Goal: Task Accomplishment & Management: Complete application form

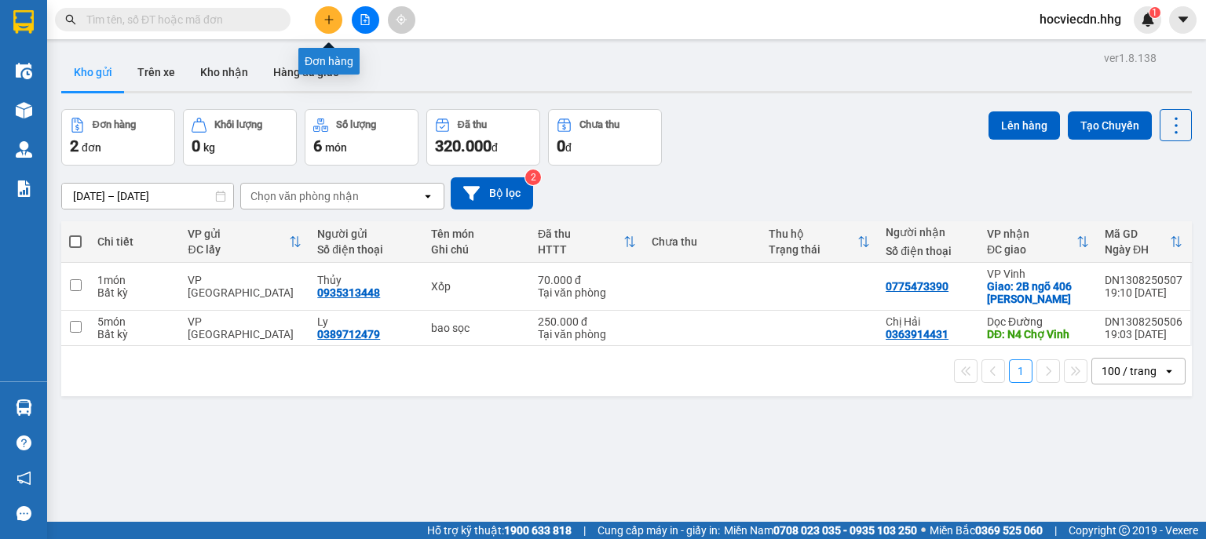
click at [331, 16] on icon "plus" at bounding box center [329, 19] width 11 height 11
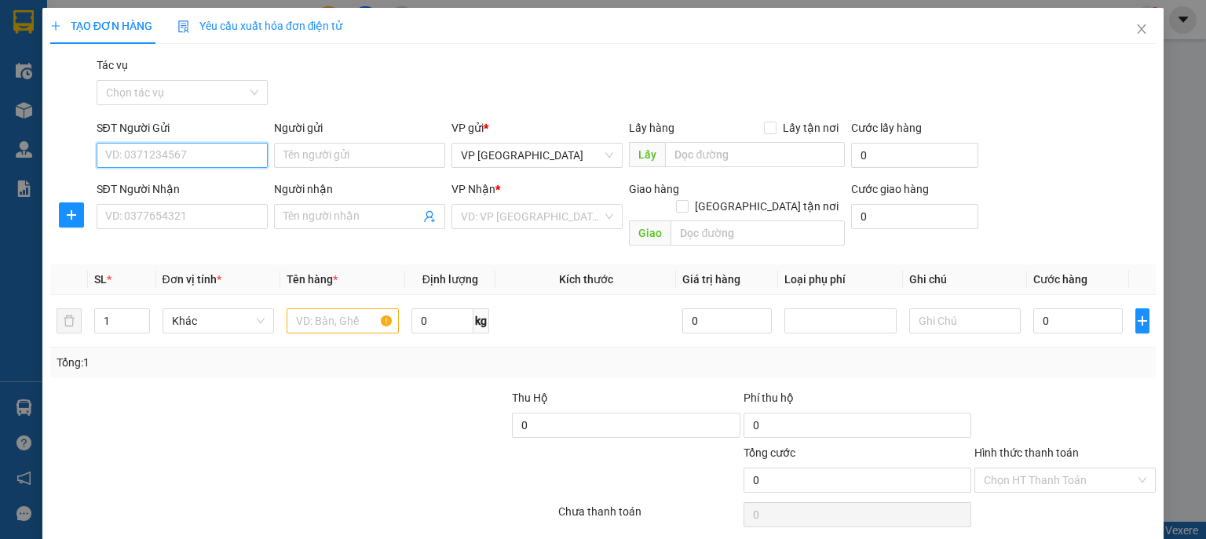
click at [246, 163] on input "SĐT Người Gửi" at bounding box center [182, 155] width 171 height 25
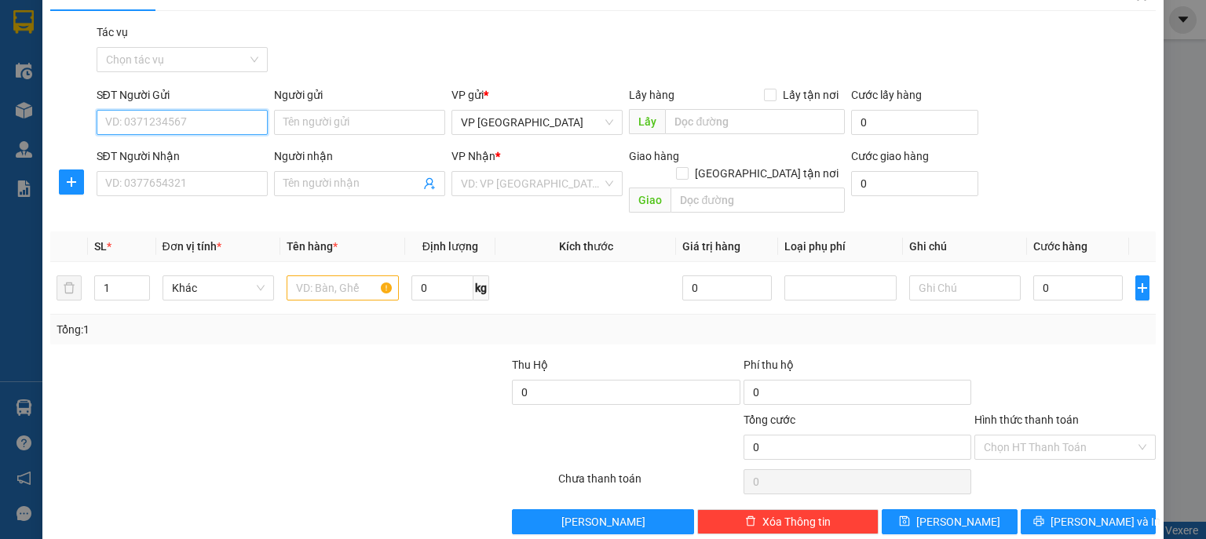
scroll to position [40, 0]
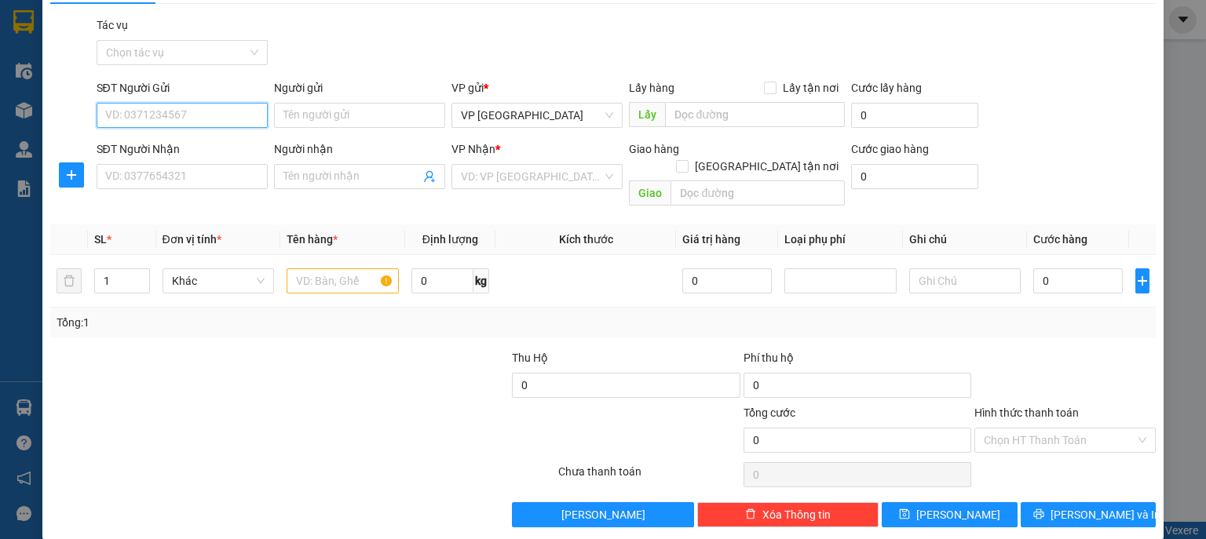
click at [255, 116] on input "SĐT Người Gửi" at bounding box center [182, 115] width 171 height 25
click at [312, 120] on input "Người gửi" at bounding box center [359, 115] width 171 height 25
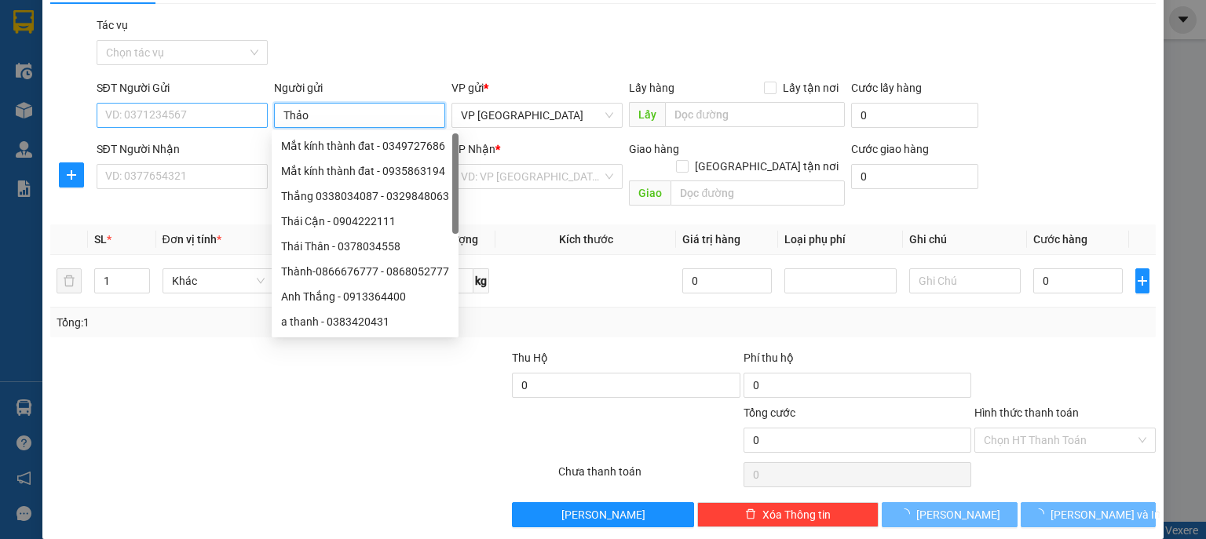
type input "Thảo"
click at [201, 119] on input "SĐT Người Gửi" at bounding box center [182, 115] width 171 height 25
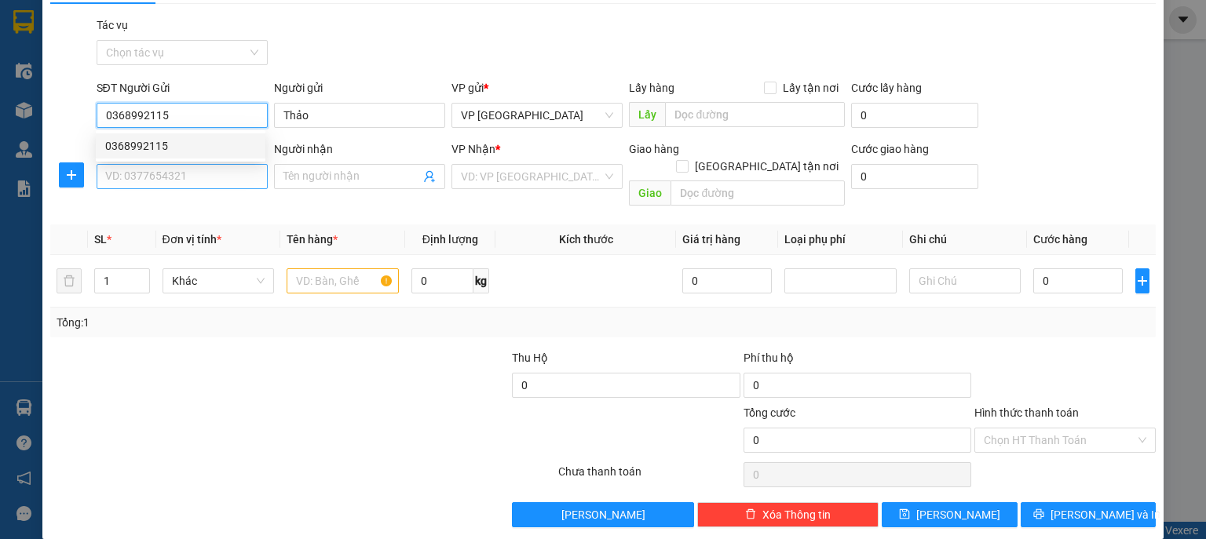
type input "0368992115"
click at [225, 173] on input "SĐT Người Nhận" at bounding box center [182, 176] width 171 height 25
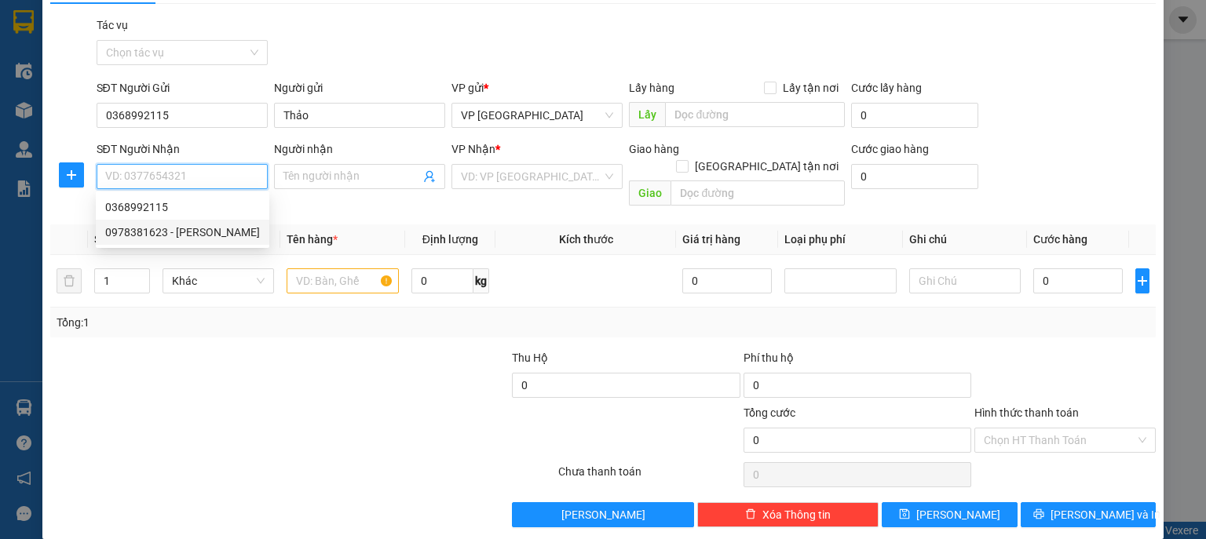
click at [232, 235] on div "0978381623 - [PERSON_NAME]" at bounding box center [182, 232] width 155 height 17
type input "0978381623"
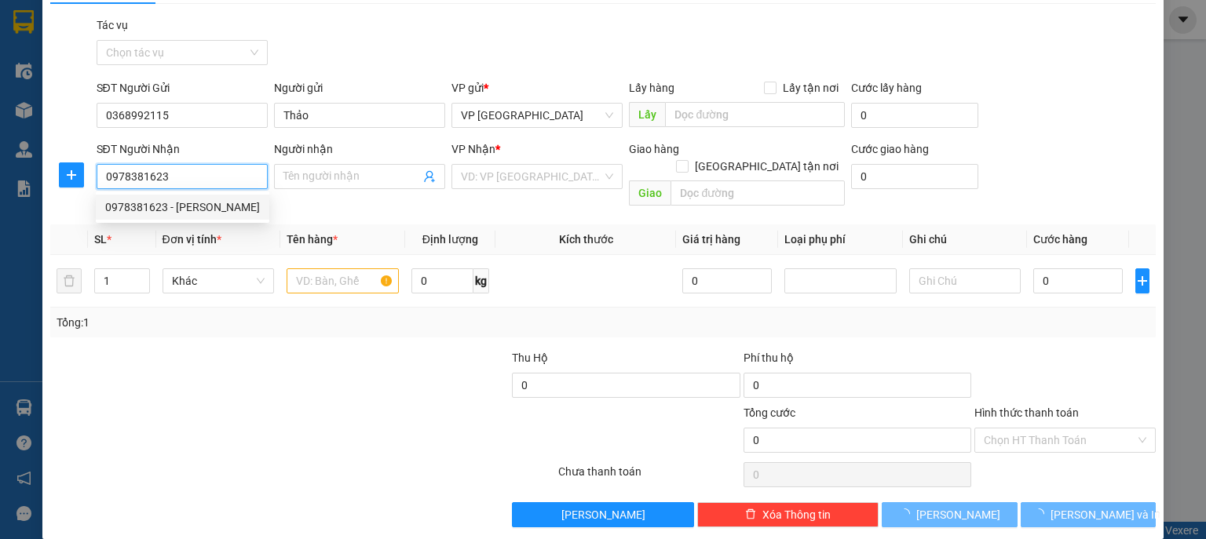
type input "[PERSON_NAME]"
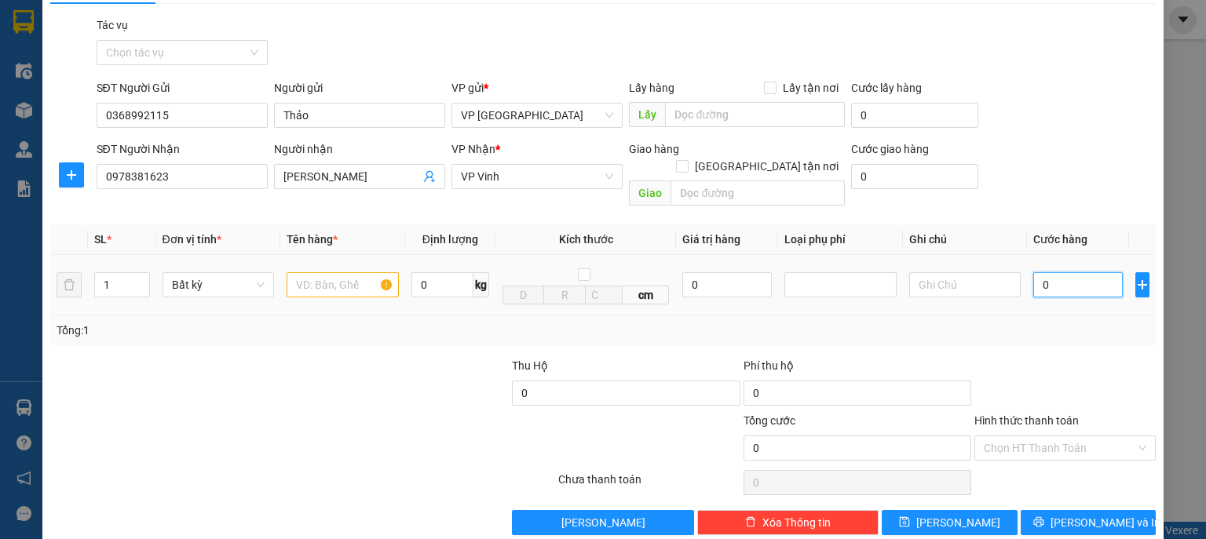
type input "5"
type input "50"
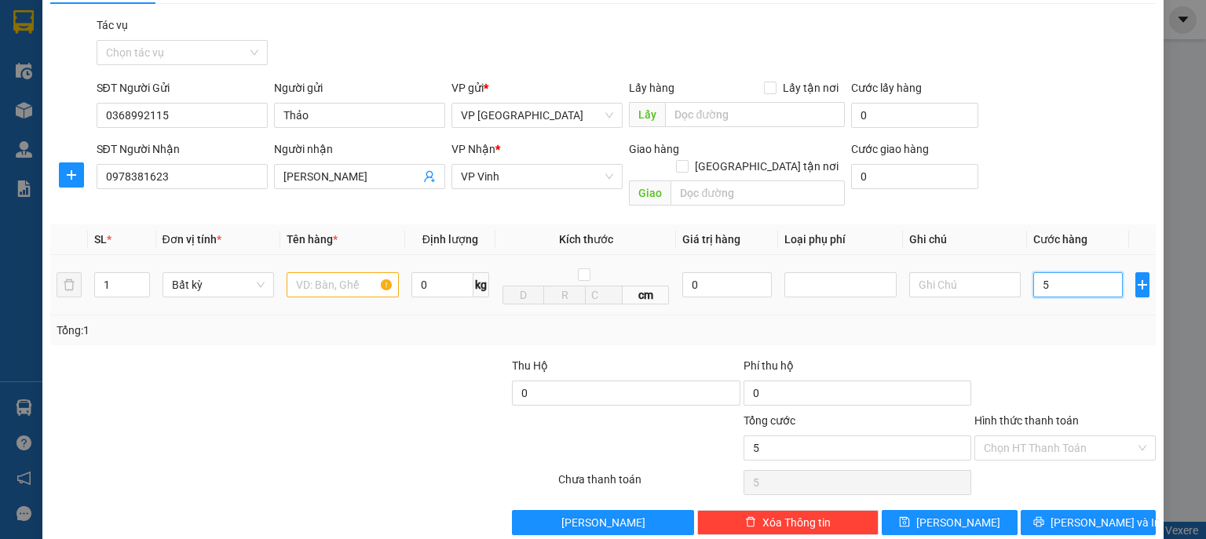
type input "50"
type input "500"
type input "5.000"
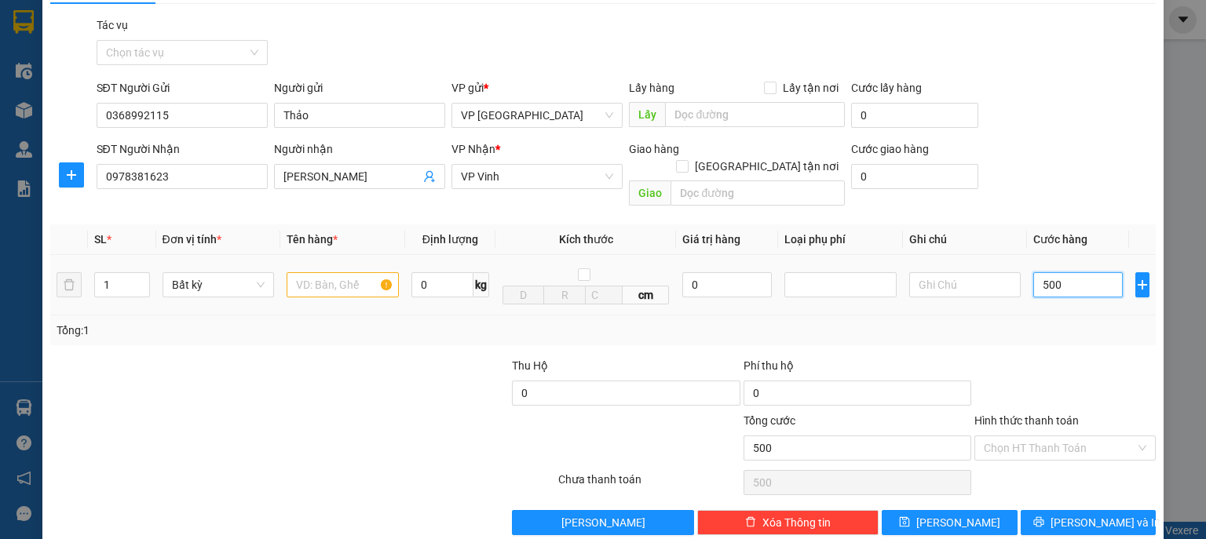
type input "5.000"
type input "50.000"
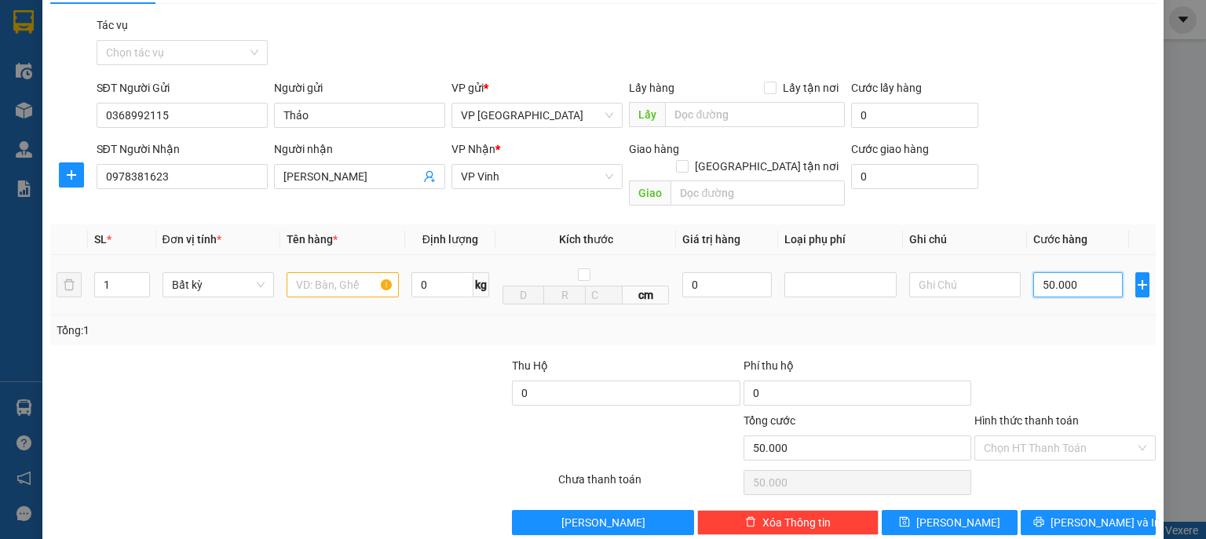
type input "50.000"
click at [366, 272] on input "text" at bounding box center [343, 284] width 112 height 25
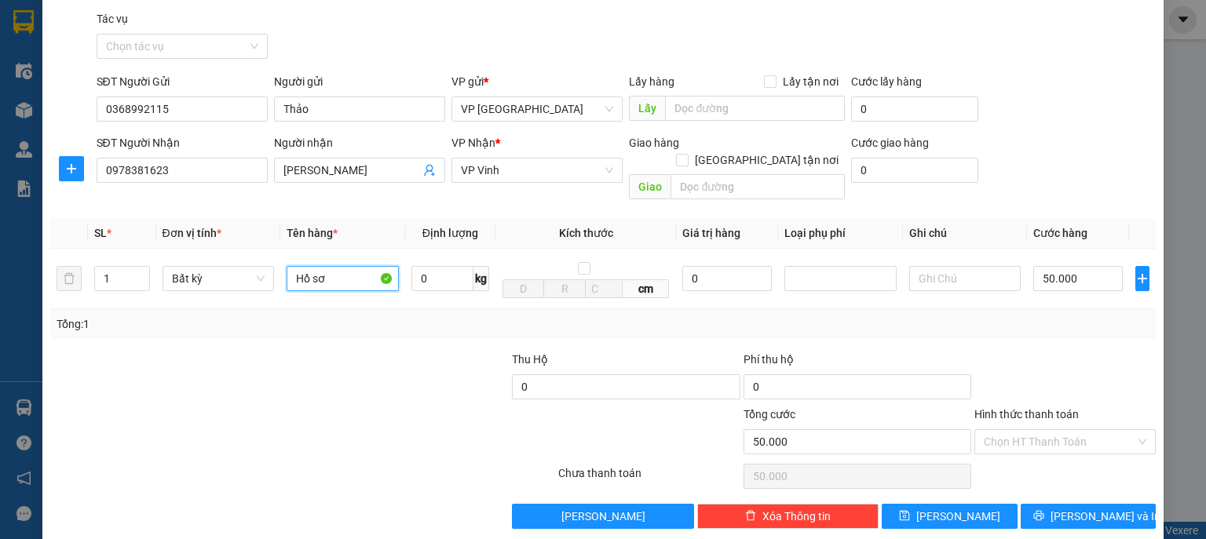
scroll to position [48, 0]
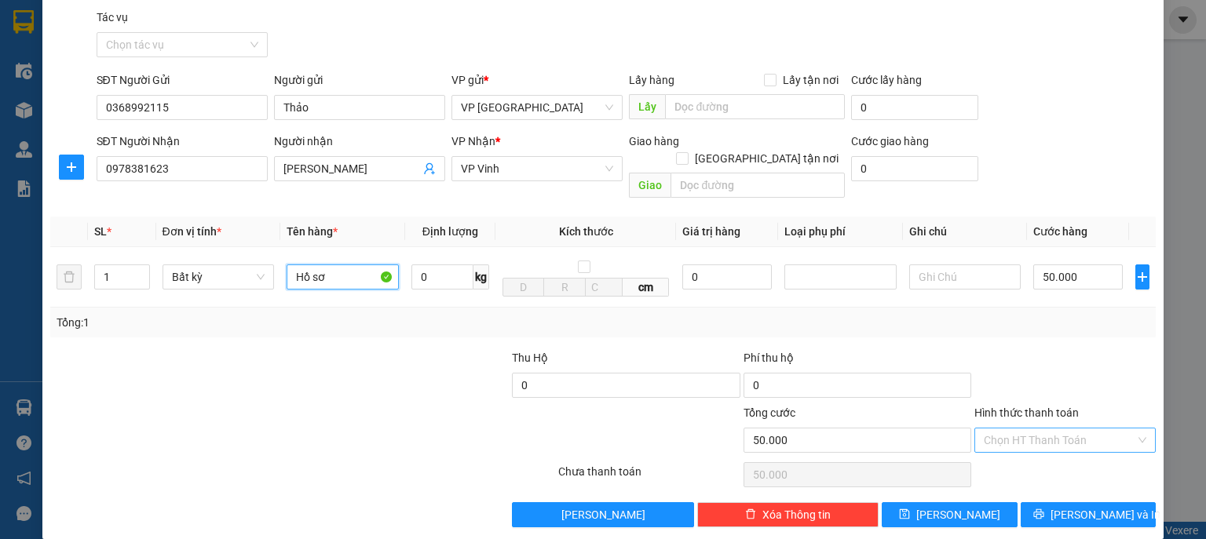
type input "Hồ sơ"
drag, startPoint x: 1052, startPoint y: 412, endPoint x: 1009, endPoint y: 386, distance: 50.8
click at [1038, 407] on div "Hình thức thanh toán Chọn HT Thanh Toán" at bounding box center [1064, 431] width 181 height 55
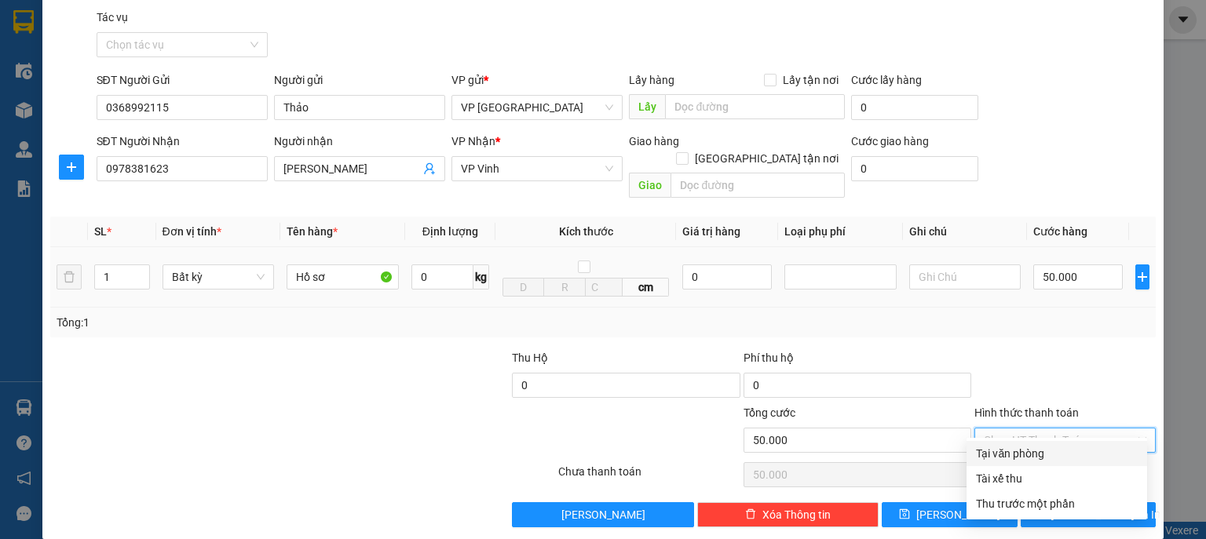
click at [1027, 254] on td "50.000" at bounding box center [1078, 277] width 102 height 60
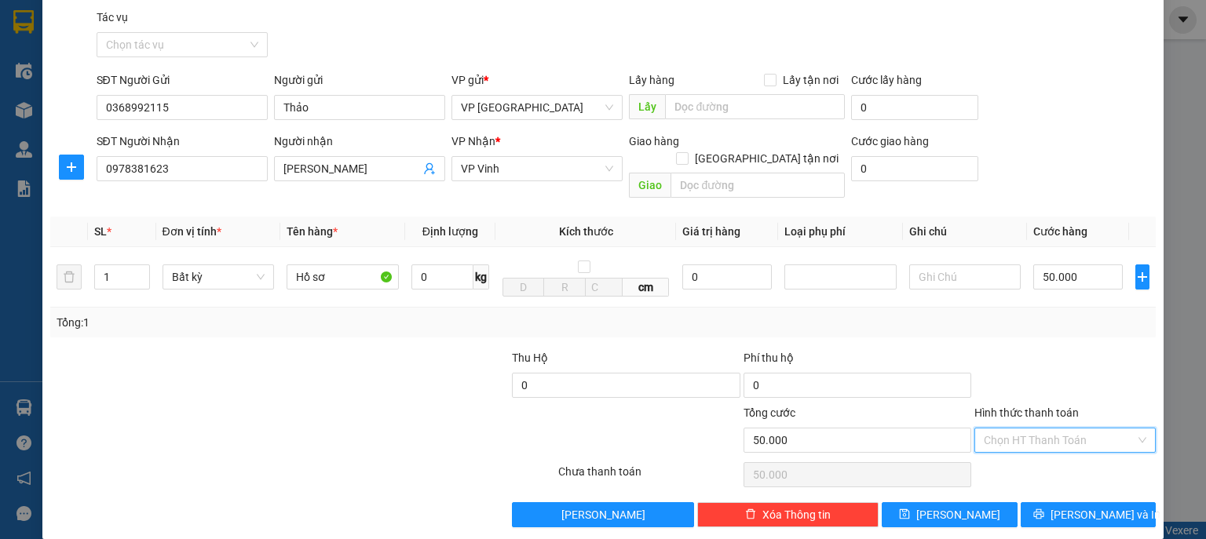
click at [1055, 429] on input "Hình thức thanh toán" at bounding box center [1060, 441] width 152 height 24
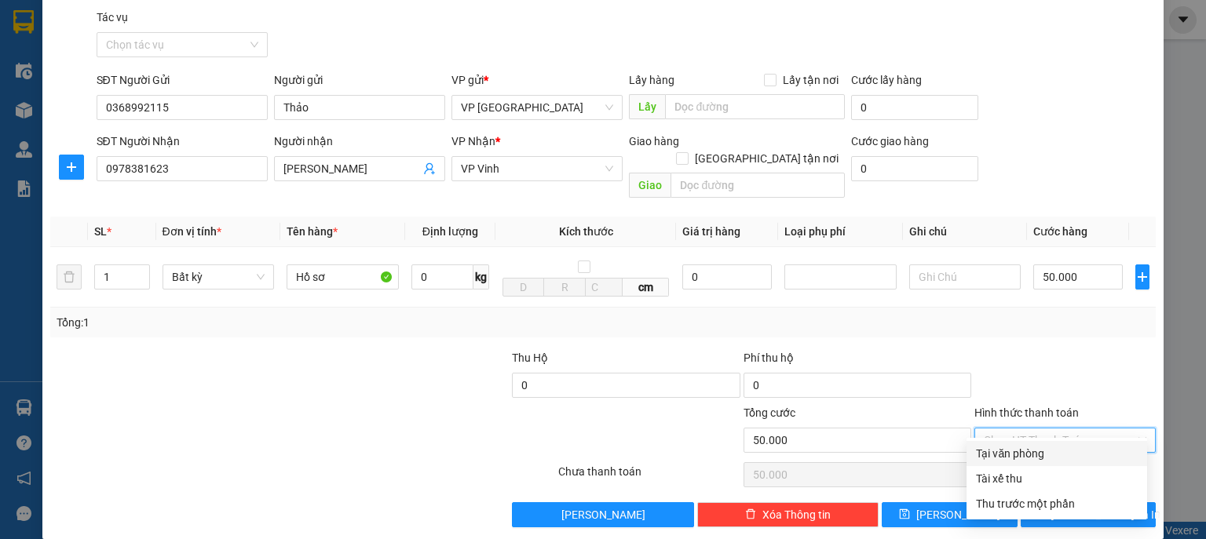
click at [1062, 446] on div "Tại văn phòng" at bounding box center [1057, 453] width 162 height 17
type input "0"
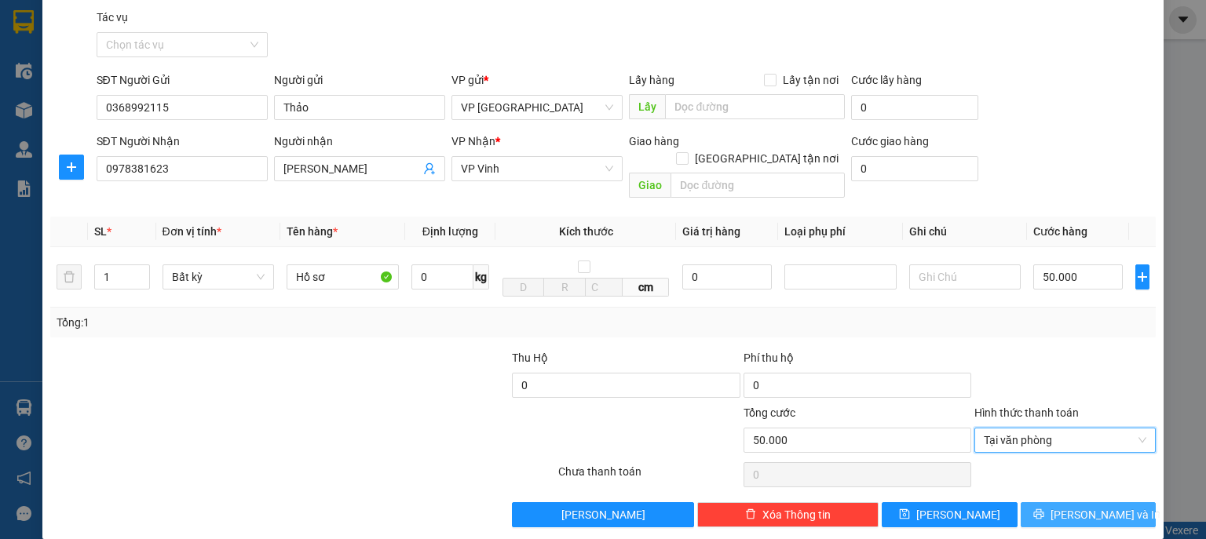
click at [1083, 506] on span "[PERSON_NAME] và In" at bounding box center [1106, 514] width 110 height 17
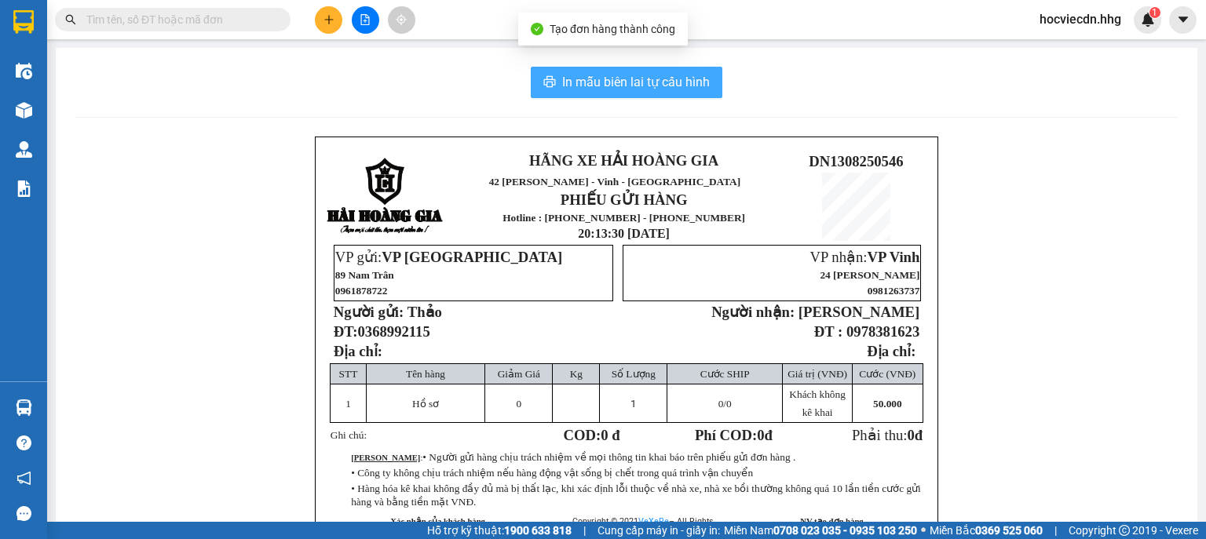
drag, startPoint x: 695, startPoint y: 84, endPoint x: 706, endPoint y: 94, distance: 15.0
click at [695, 84] on span "In mẫu biên lai tự cấu hình" at bounding box center [636, 82] width 148 height 20
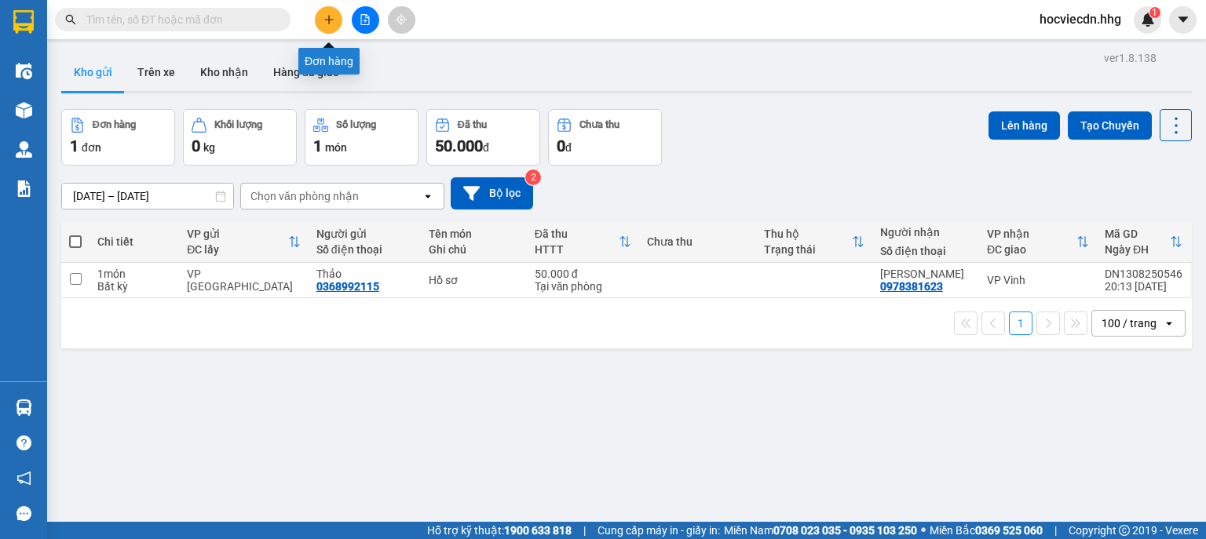
click at [331, 25] on button at bounding box center [328, 19] width 27 height 27
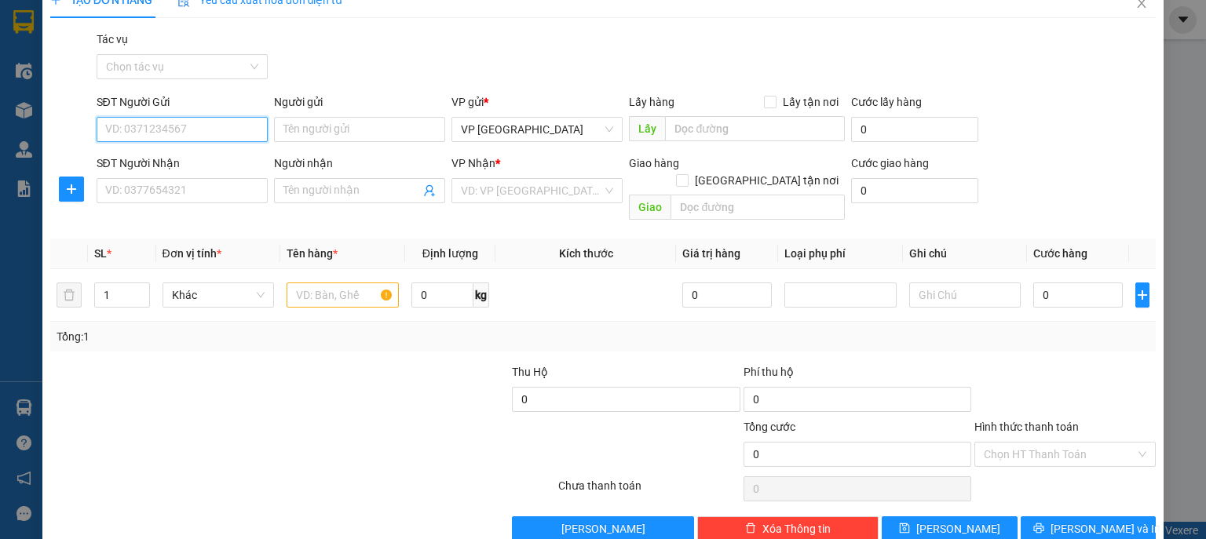
scroll to position [40, 0]
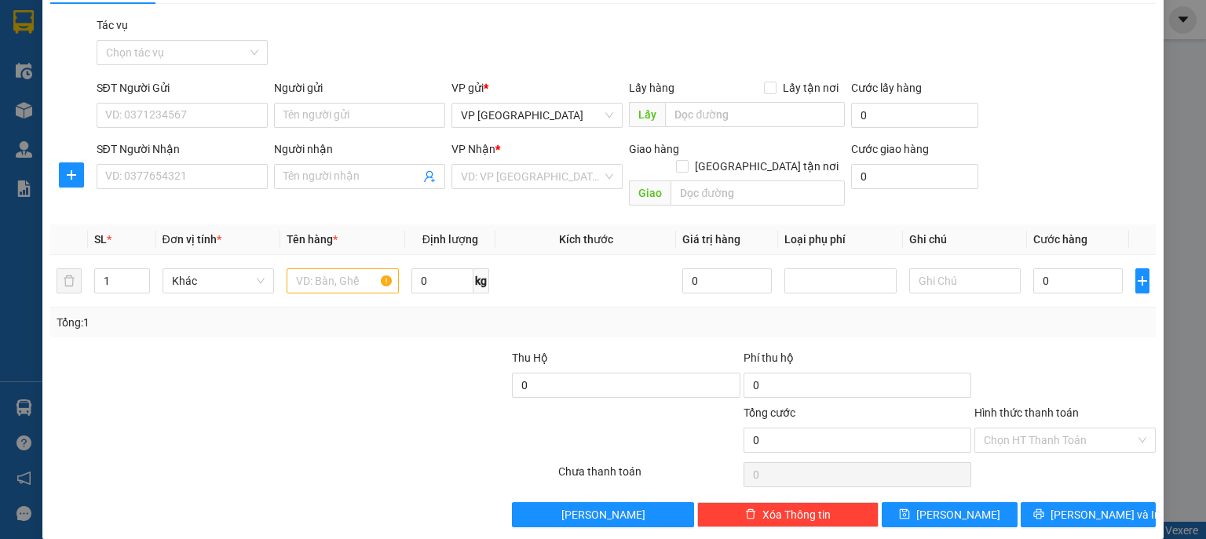
click at [1168, 64] on div "TẠO ĐƠN HÀNG Yêu cầu xuất hóa đơn điện tử Transit Pickup Surcharge Ids Transit …" at bounding box center [603, 269] width 1206 height 539
click at [154, 119] on input "SĐT Người Gửi" at bounding box center [182, 115] width 171 height 25
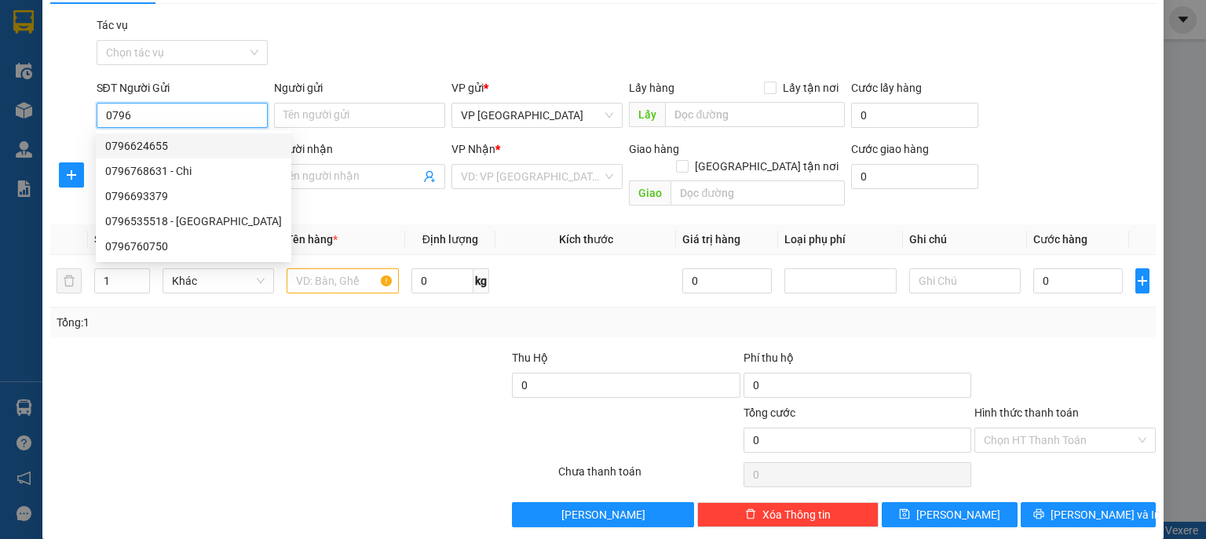
click at [221, 111] on input "0796" at bounding box center [182, 115] width 171 height 25
click at [220, 119] on input "0796" at bounding box center [182, 115] width 171 height 25
click at [214, 107] on input "0796" at bounding box center [182, 115] width 171 height 25
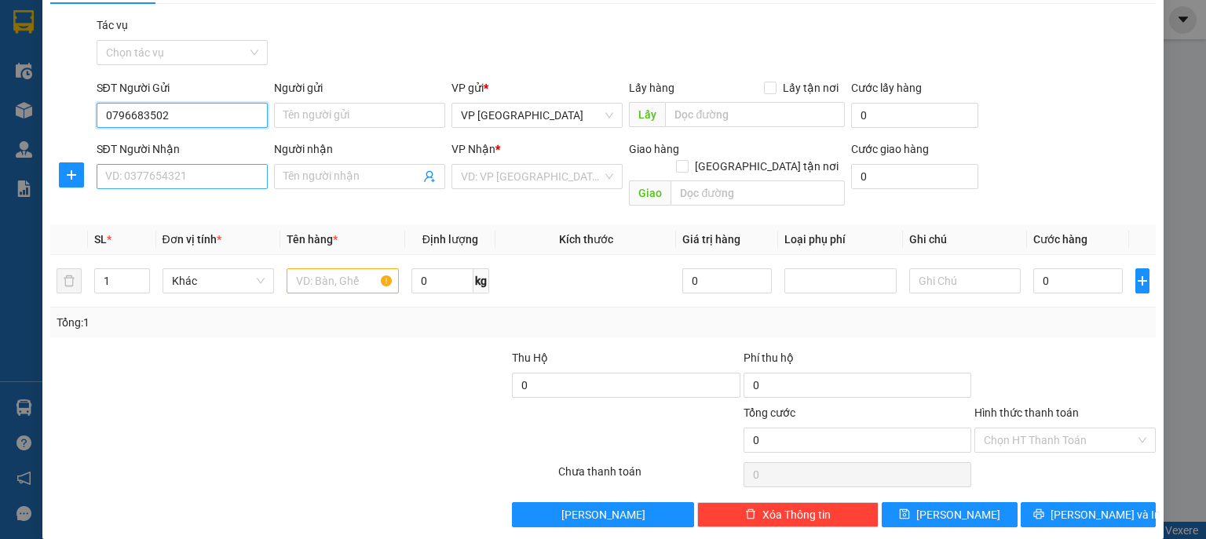
type input "0796683502"
click at [198, 180] on input "SĐT Người Nhận" at bounding box center [182, 176] width 171 height 25
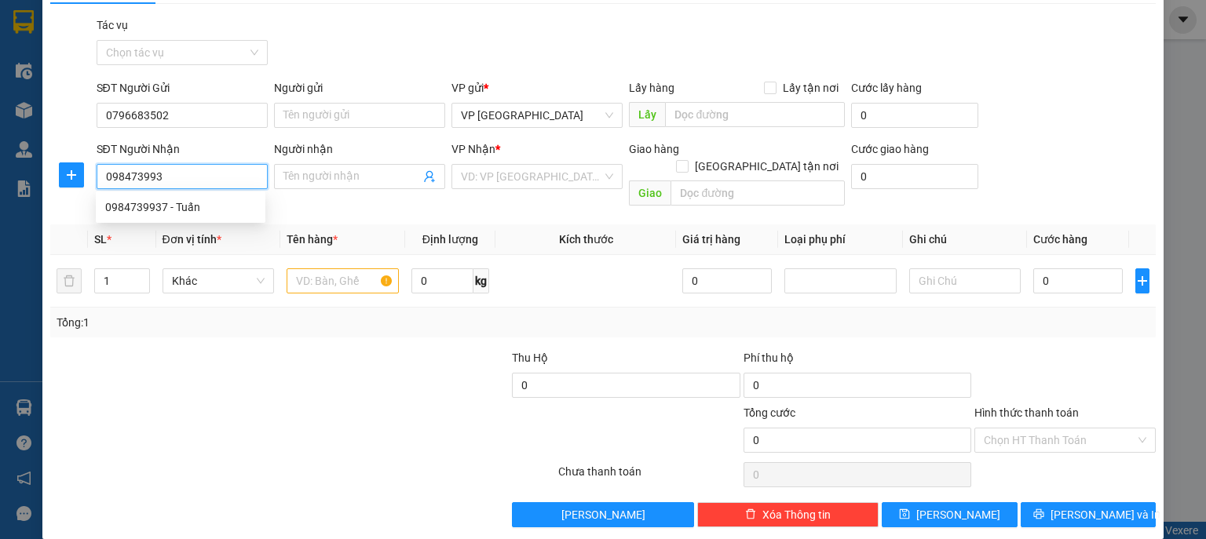
type input "0984739937"
click at [188, 202] on div "0984739937 - Tuấn" at bounding box center [180, 207] width 151 height 17
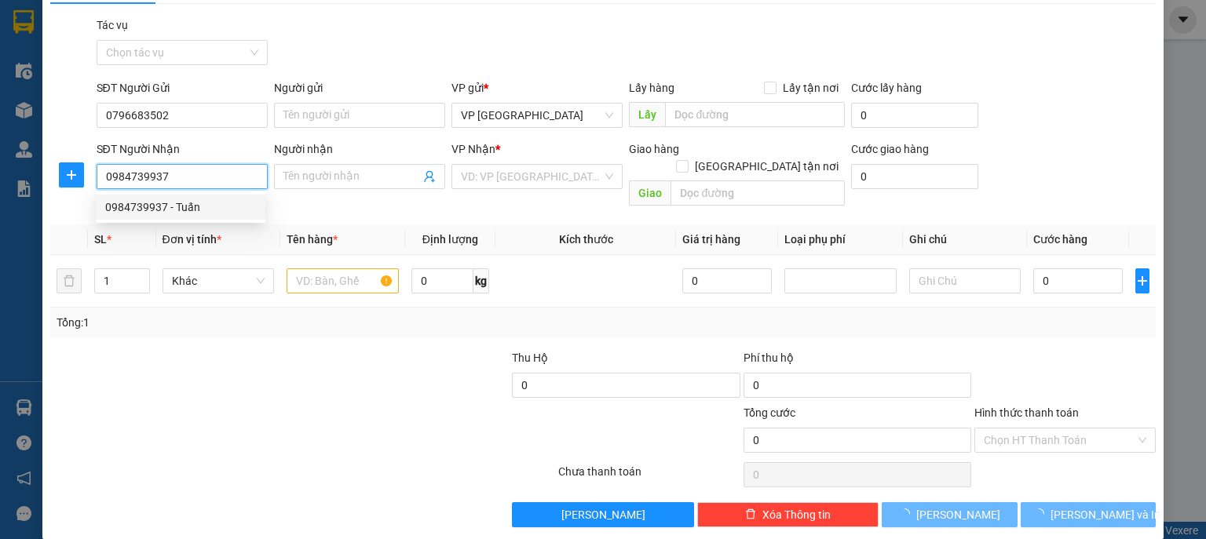
type input "Tuấn"
checkbox input "true"
type input "Toà An Phát, Đường 72m- CHƯA TINH SHIP"
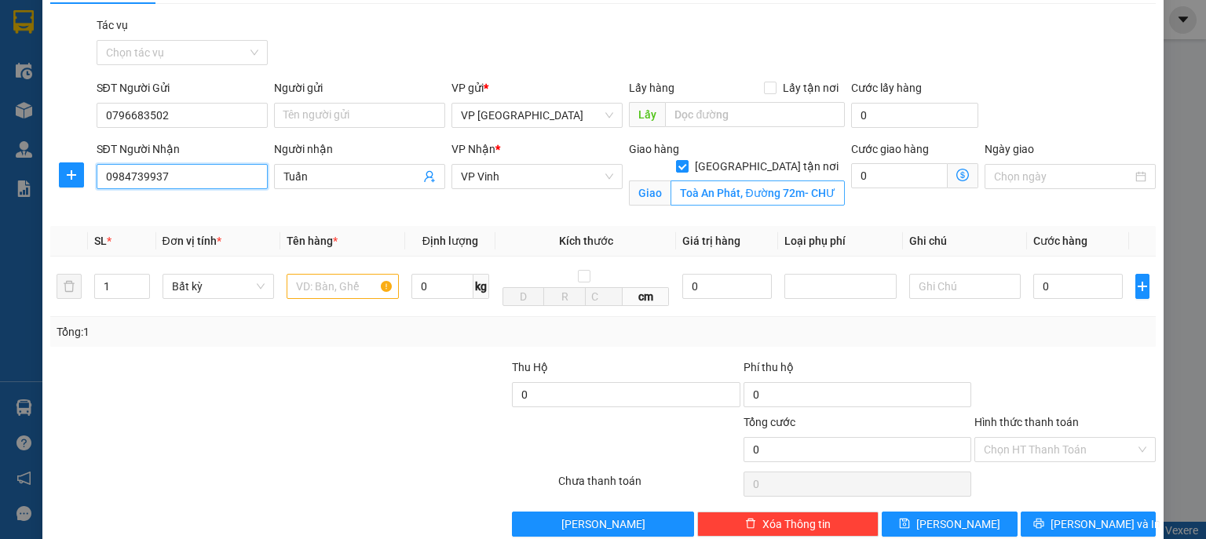
type input "0984739937"
click at [794, 181] on input "Toà An Phát, Đường 72m- CHƯA TINH SHIP" at bounding box center [758, 193] width 174 height 25
click at [788, 181] on input "Toà An Phát, Đường 72m- CHƯA TINH SHIP" at bounding box center [758, 193] width 174 height 25
click at [825, 181] on input "Toà An Phát, Đường 72m- CHƯA TINH SHIP" at bounding box center [758, 193] width 174 height 25
click at [834, 181] on input "Toà An Phát, Đường 72m- CHƯA TINH SHIP" at bounding box center [758, 193] width 174 height 25
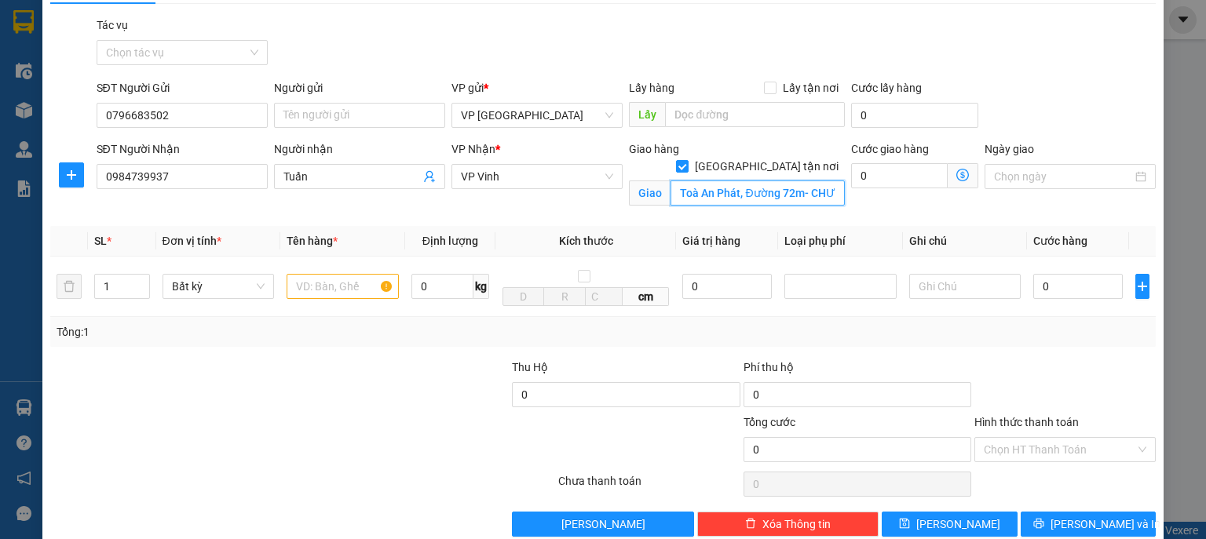
click at [825, 181] on input "Toà An Phát, Đường 72m- CHƯA TINH SHIP" at bounding box center [758, 193] width 174 height 25
click at [829, 181] on input "Toà An Phát, Đường 72m- CHƯA TINH SHIP" at bounding box center [758, 193] width 174 height 25
click at [359, 293] on input "text" at bounding box center [343, 286] width 112 height 25
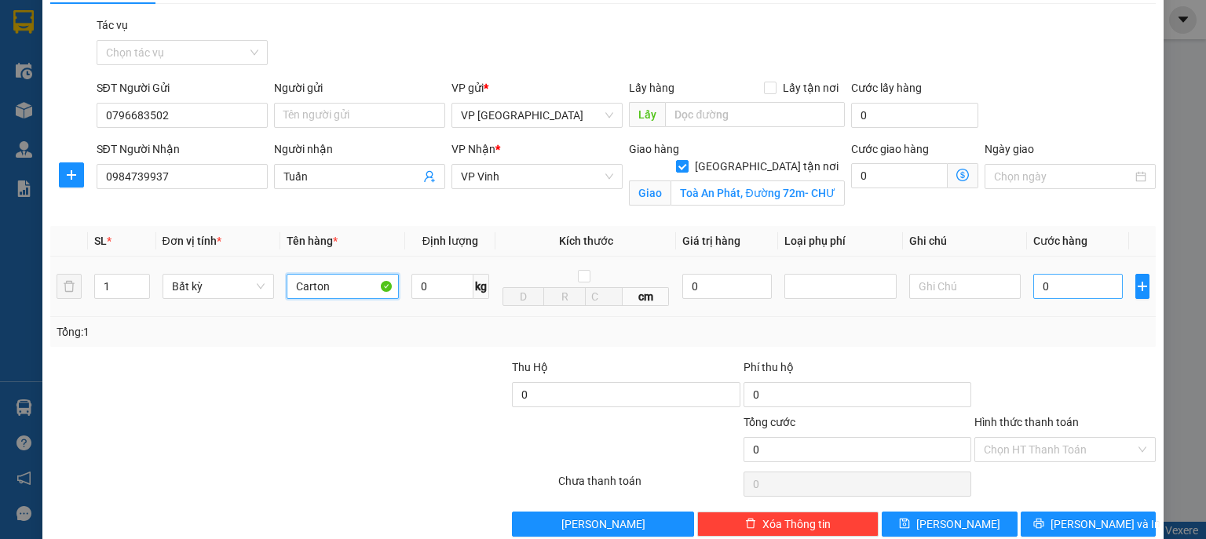
type input "Carton"
click at [1095, 280] on input "0" at bounding box center [1078, 286] width 90 height 25
type input "1"
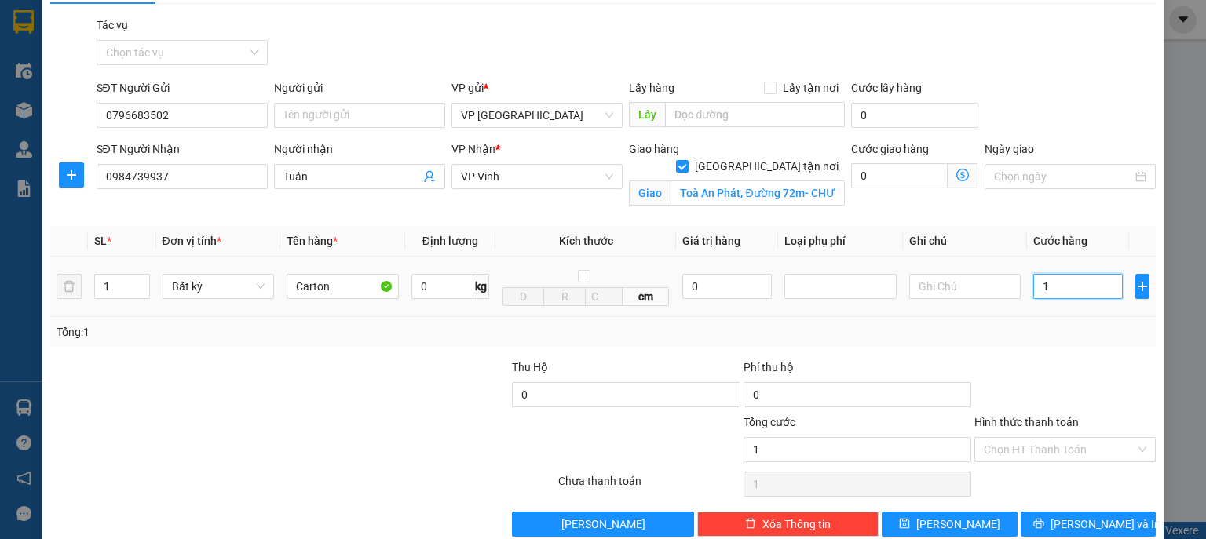
type input "15"
type input "150"
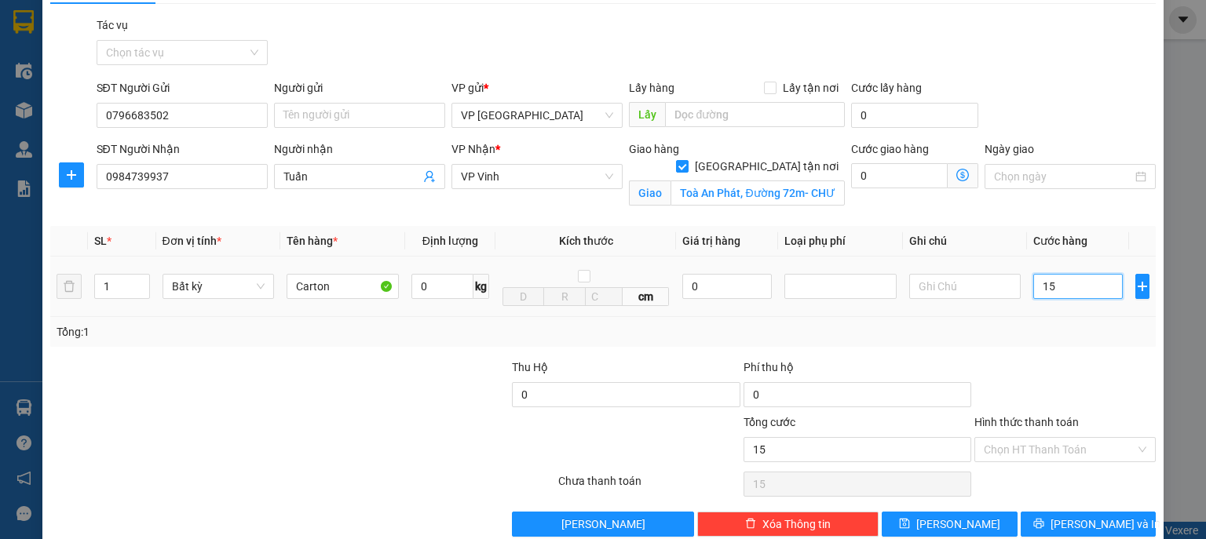
type input "150"
type input "1.500"
type input "15.000"
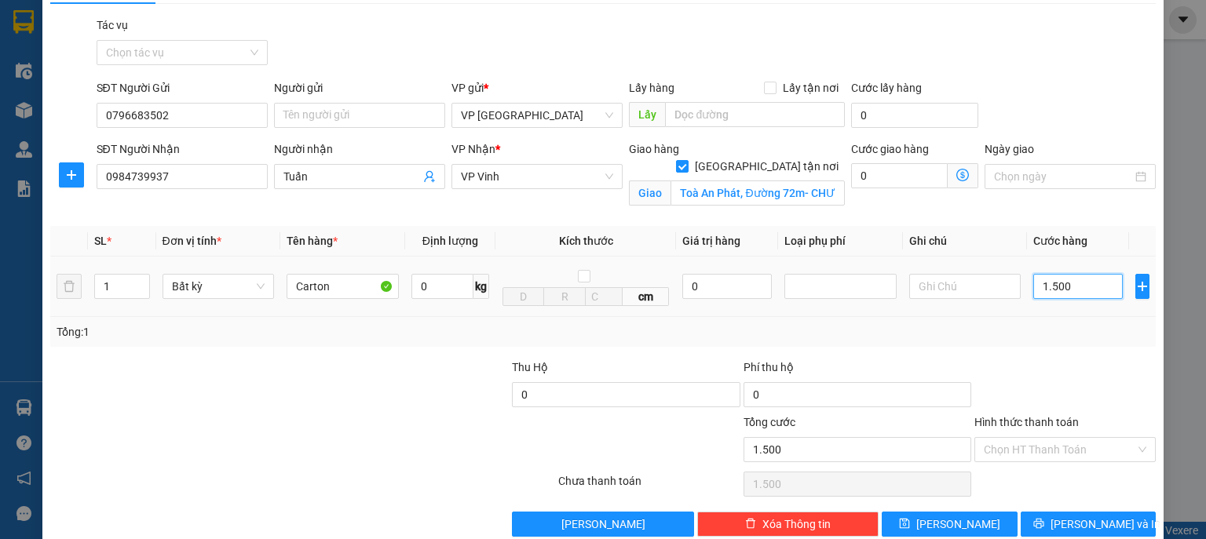
type input "15.000"
type input "150.000"
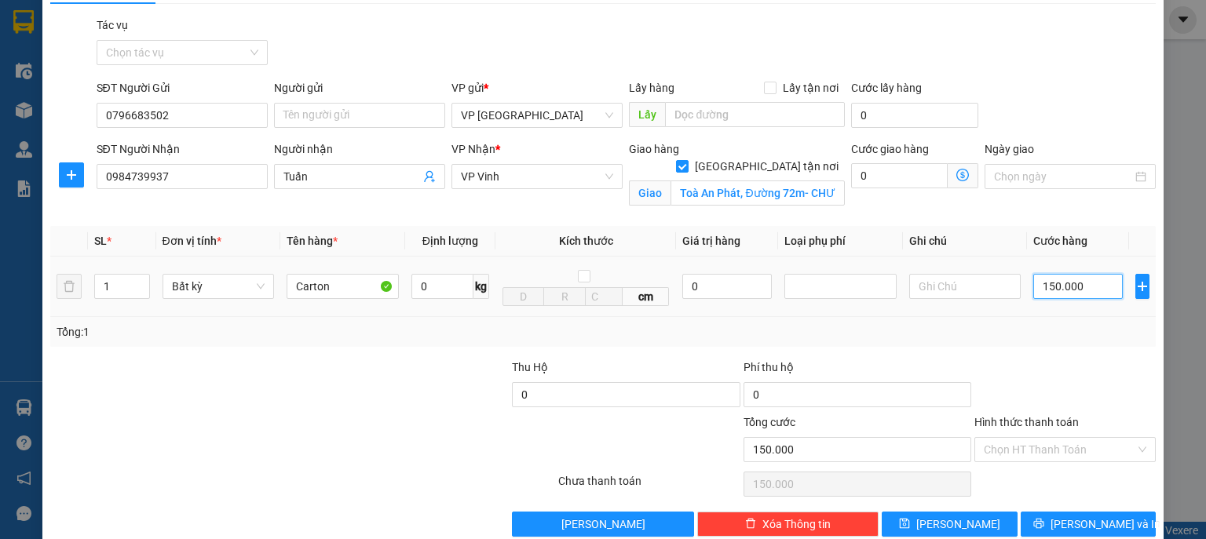
type input "150.000"
drag, startPoint x: 1122, startPoint y: 289, endPoint x: 609, endPoint y: 214, distance: 518.3
click at [612, 214] on div "VP Nhận * VP Vinh" at bounding box center [536, 178] width 177 height 74
type input "2"
click at [144, 280] on span "Increase Value" at bounding box center [140, 282] width 17 height 14
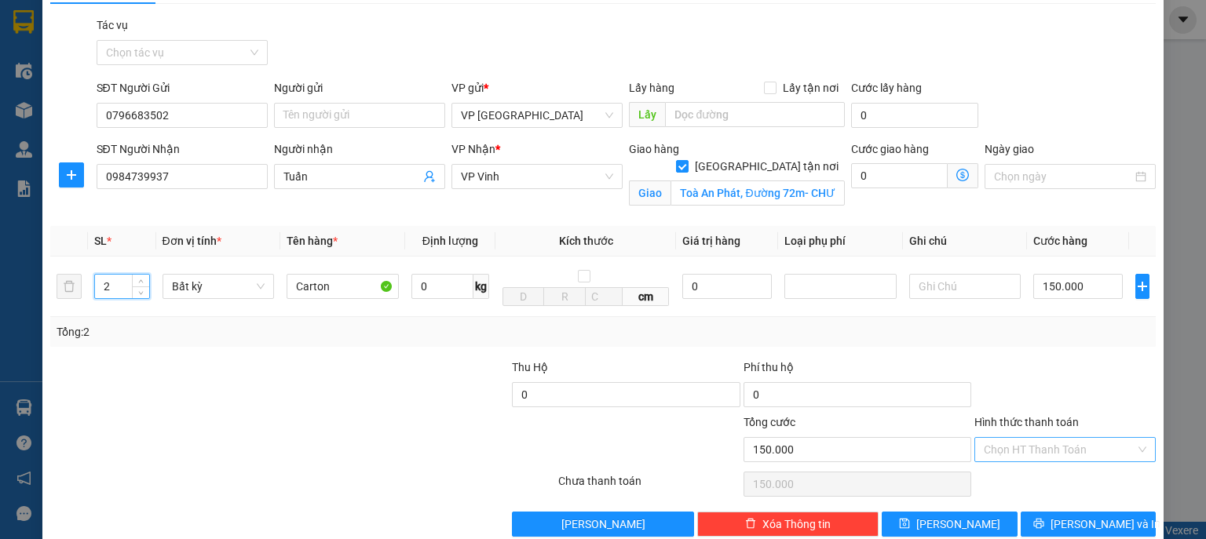
click at [1097, 446] on input "Hình thức thanh toán" at bounding box center [1060, 450] width 152 height 24
type input "0"
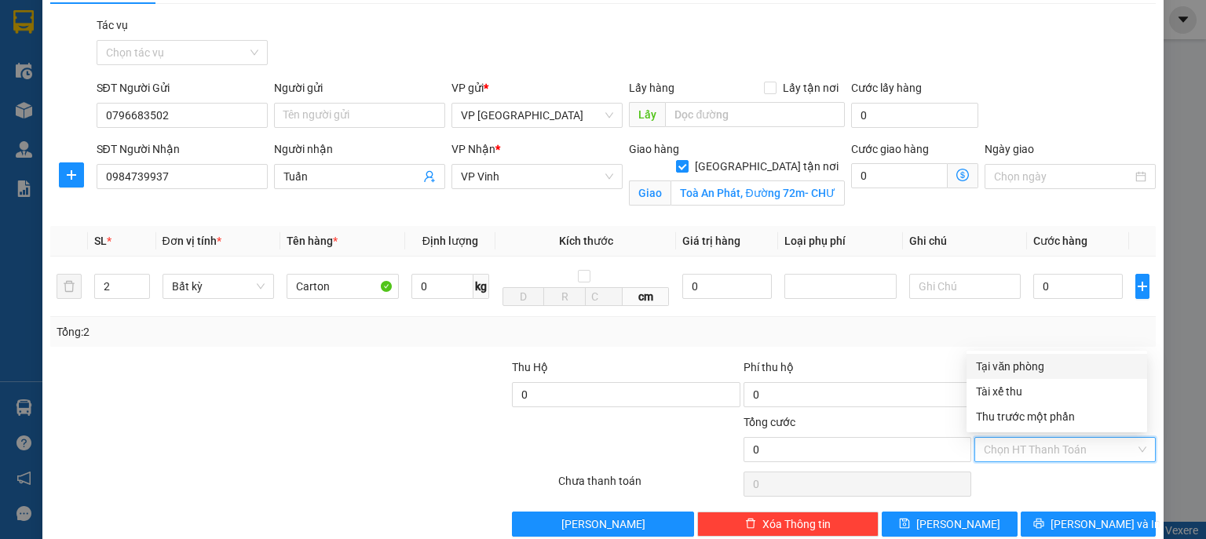
click at [1121, 320] on div "Tổng: 2" at bounding box center [603, 332] width 1106 height 30
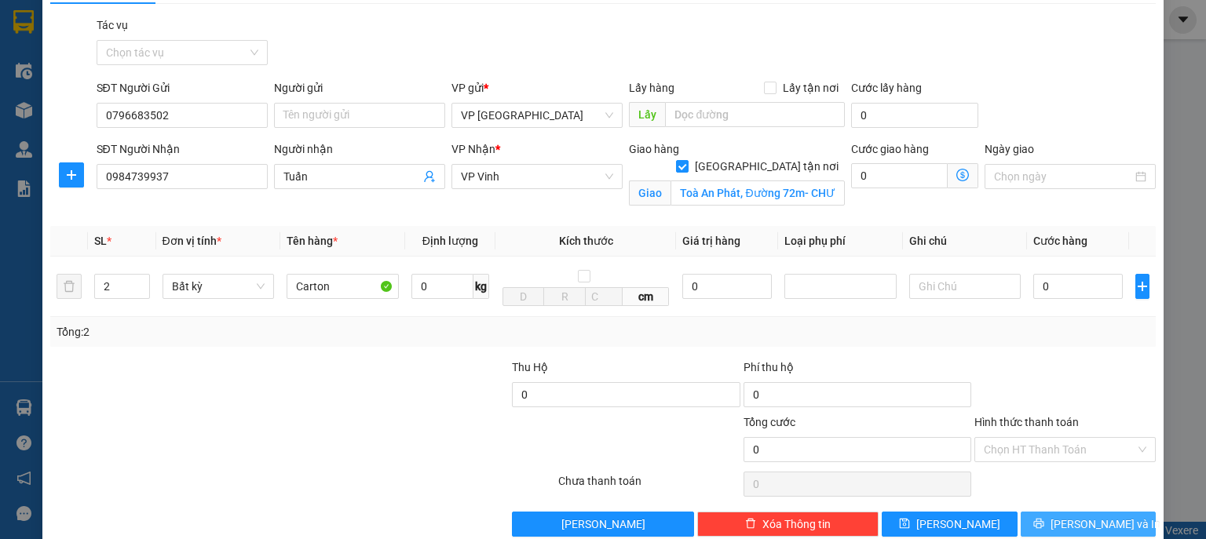
click at [1095, 521] on span "[PERSON_NAME] và In" at bounding box center [1106, 524] width 110 height 17
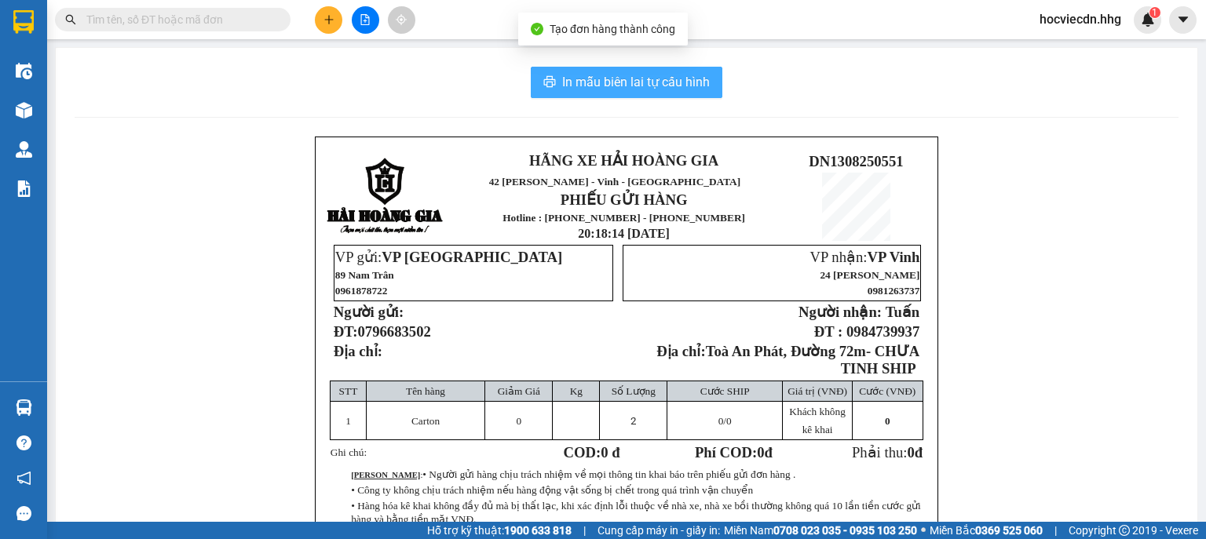
click at [707, 86] on button "In mẫu biên lai tự cấu hình" at bounding box center [627, 82] width 192 height 31
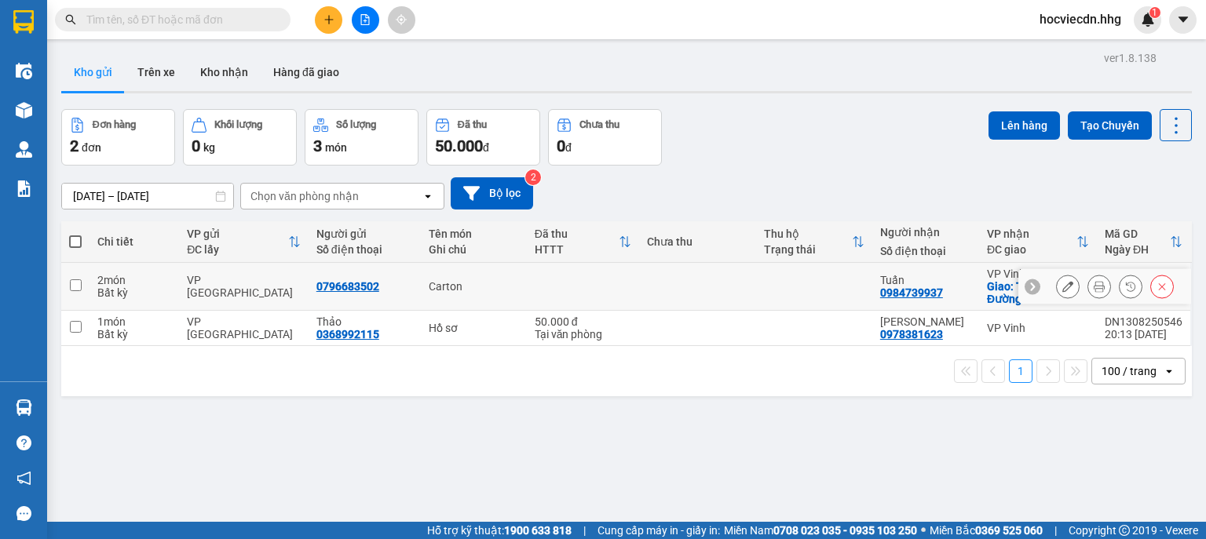
click at [1094, 282] on icon at bounding box center [1099, 286] width 11 height 11
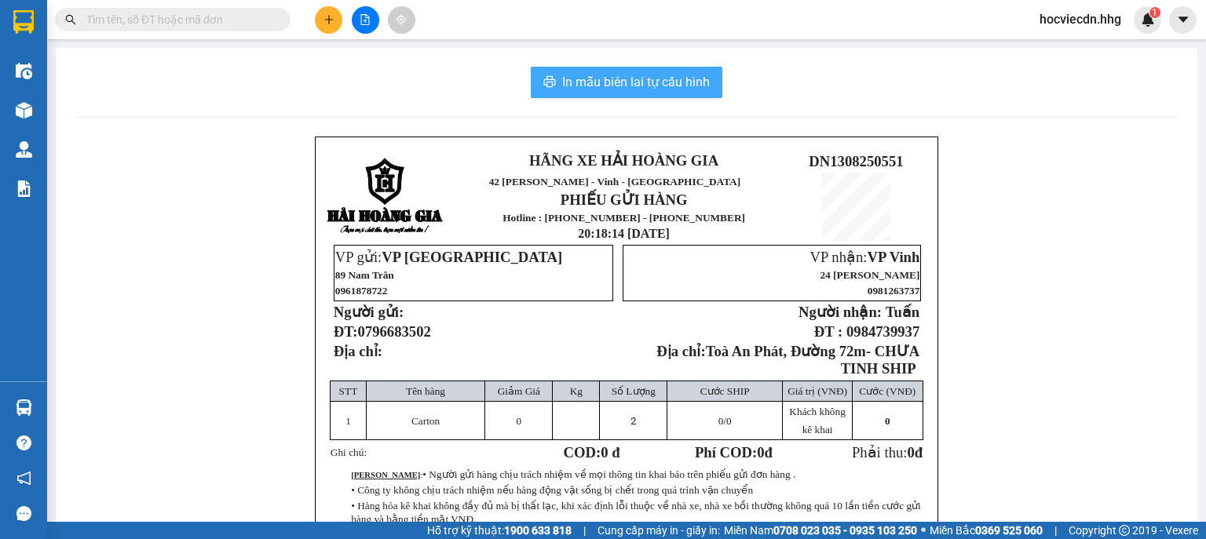
click at [655, 87] on span "In mẫu biên lai tự cấu hình" at bounding box center [636, 82] width 148 height 20
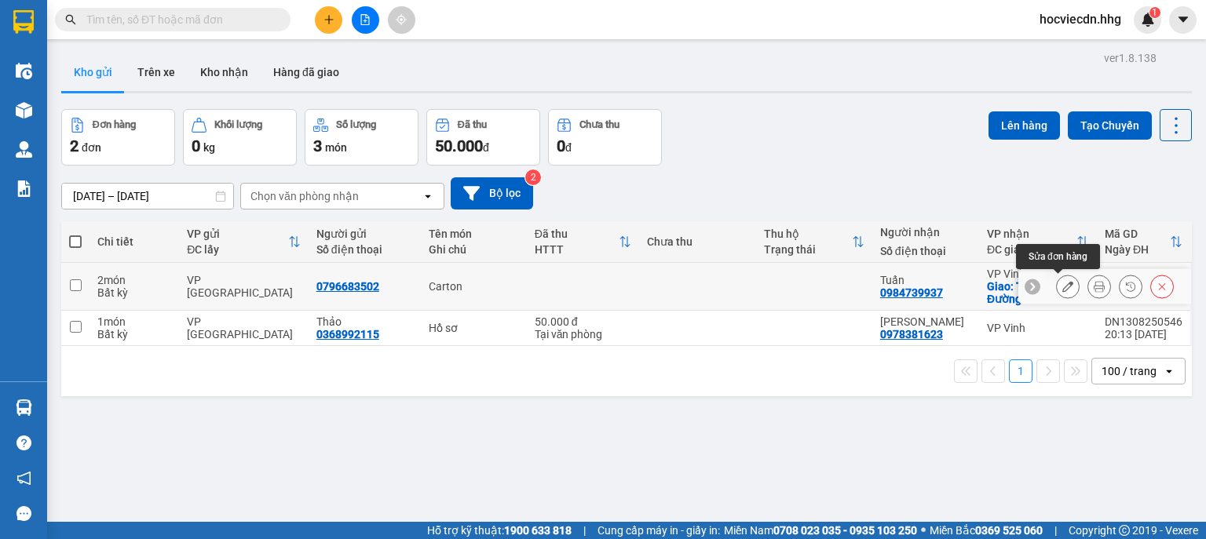
click at [1059, 277] on button at bounding box center [1068, 286] width 22 height 27
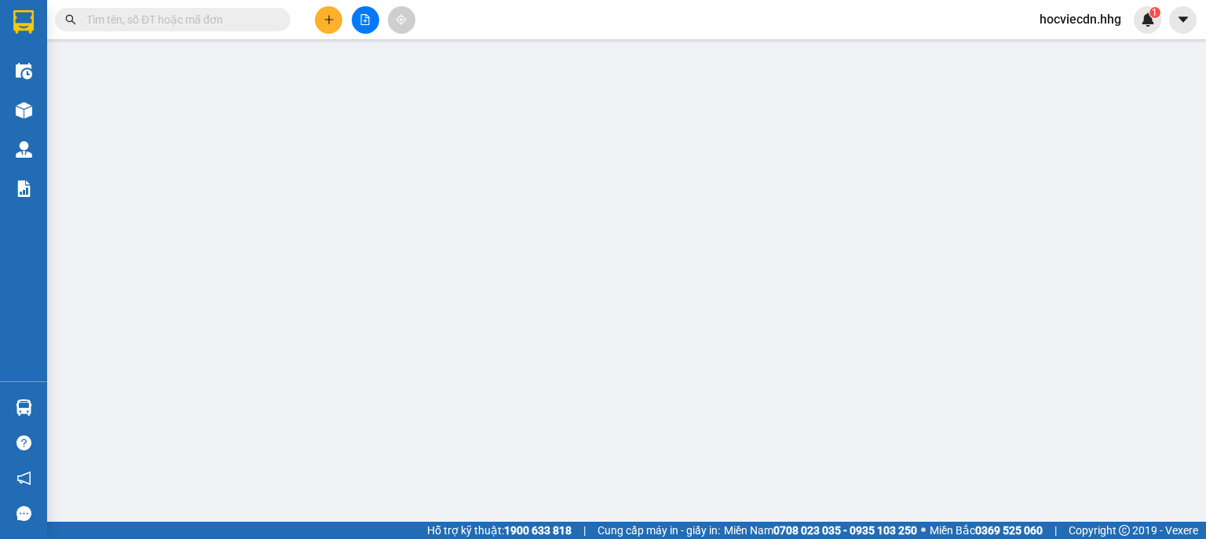
type input "0796683502"
type input "0984739937"
type input "Tuấn"
checkbox input "true"
type input "Toà An Phát, Đường 72m- CHƯA TINH SHIP"
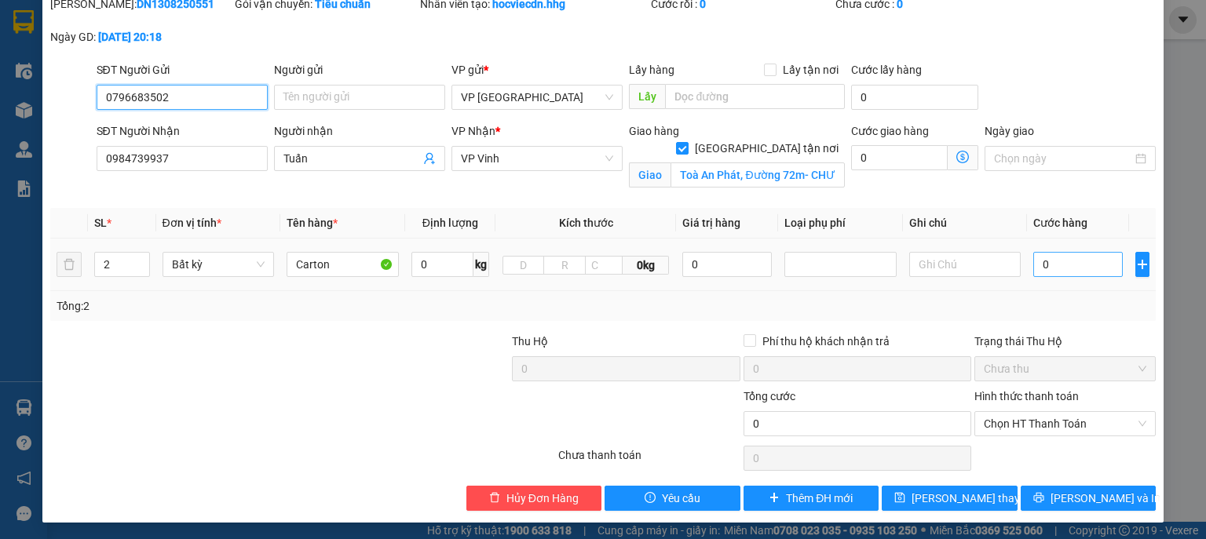
scroll to position [62, 0]
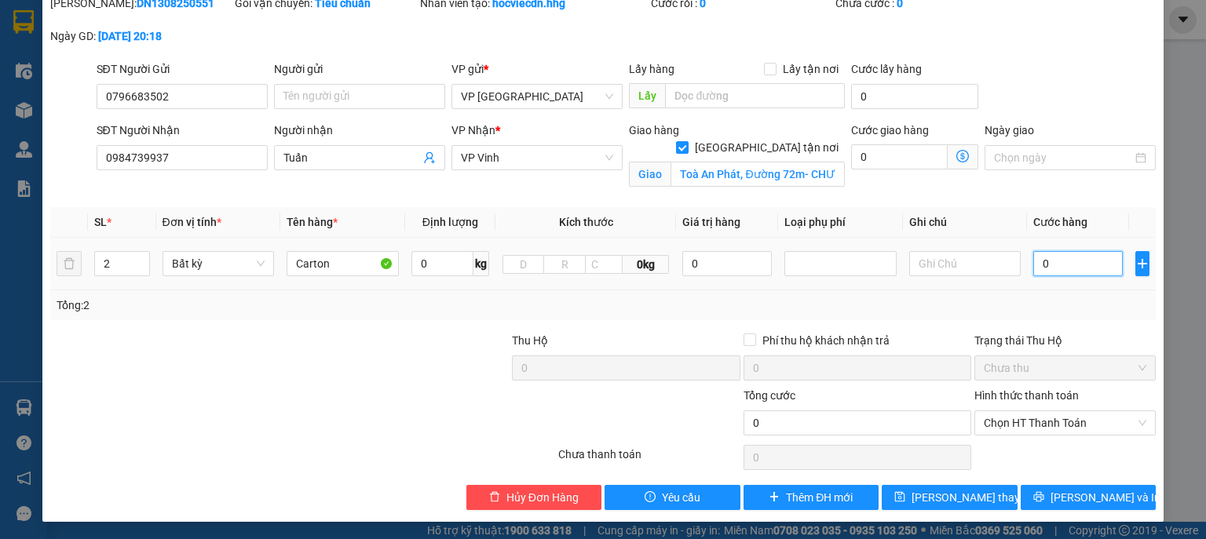
click at [1065, 260] on input "0" at bounding box center [1078, 263] width 90 height 25
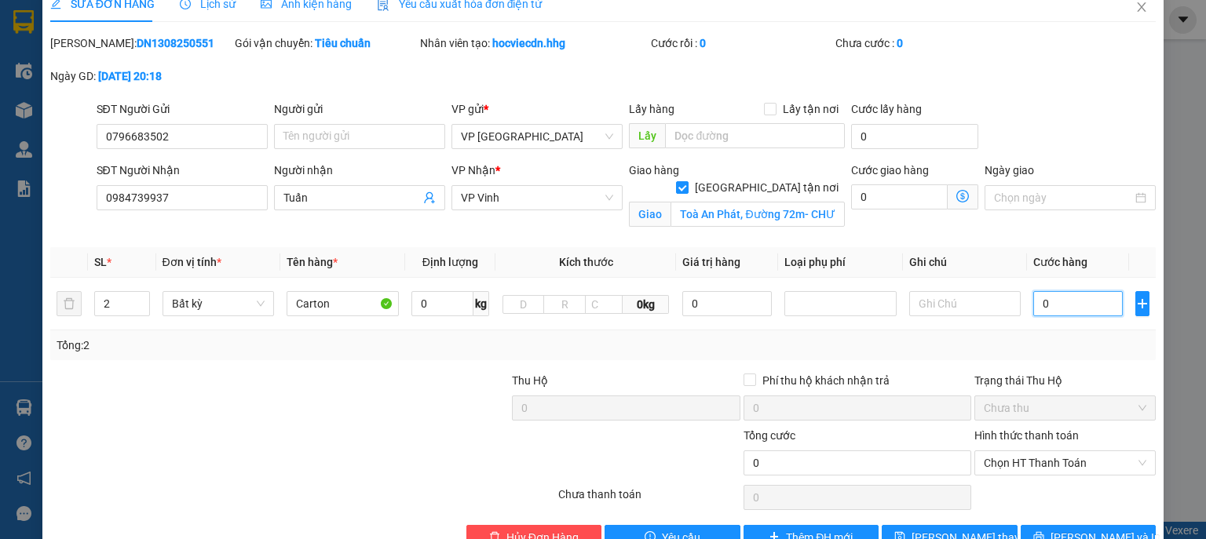
scroll to position [0, 0]
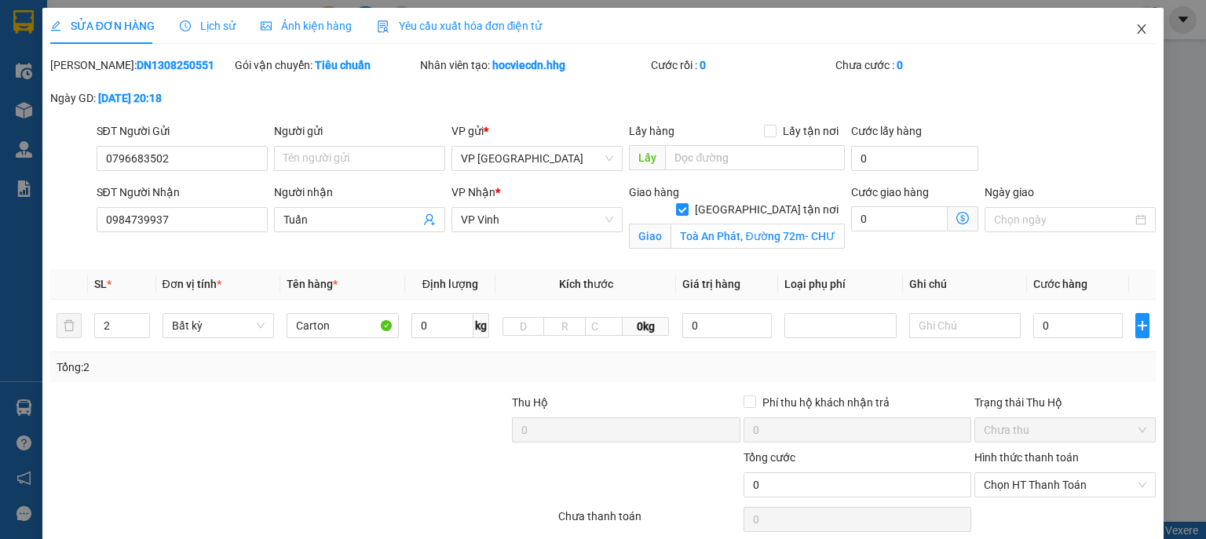
click at [1135, 31] on icon "close" at bounding box center [1141, 29] width 13 height 13
